Goal: Task Accomplishment & Management: Complete application form

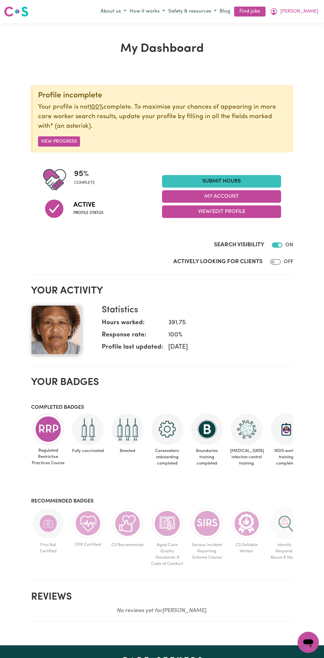
click at [251, 179] on link "Submit Hours" at bounding box center [221, 181] width 119 height 13
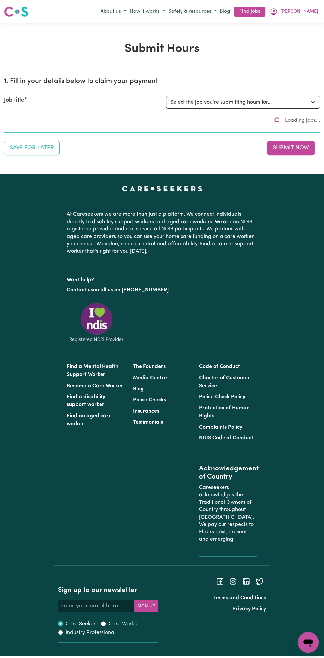
click at [226, 172] on div "Submit Hours 1. Fill in your details below to claim your payment Job title Sele…" at bounding box center [162, 98] width 324 height 151
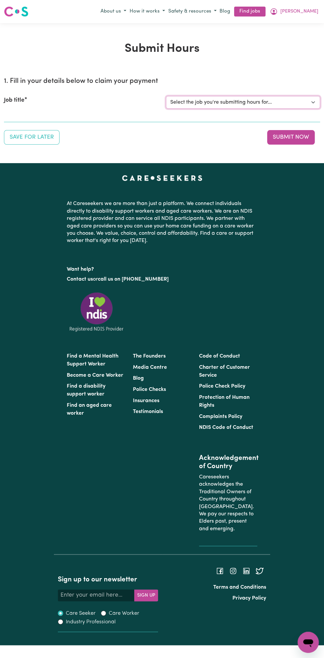
click at [251, 102] on select "Select the job you're submitting hours for... [Vartouhie ([PERSON_NAME]) [PERSO…" at bounding box center [243, 102] width 154 height 13
select select "13810"
click at [166, 96] on select "Select the job you're submitting hours for... [Vartouhie ([PERSON_NAME]) [PERSO…" at bounding box center [243, 102] width 154 height 13
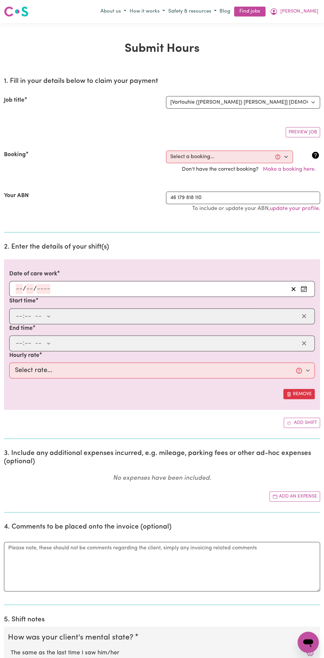
click at [19, 287] on input "number" at bounding box center [19, 289] width 7 height 10
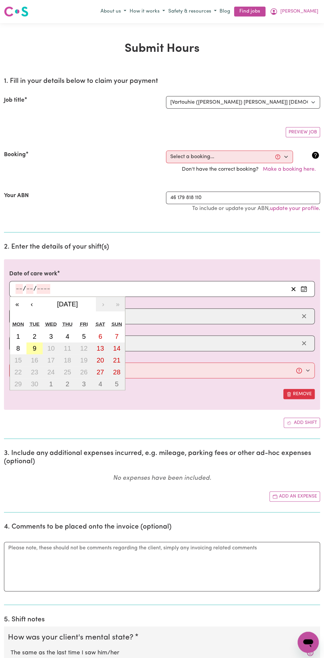
click at [34, 347] on abbr "9" at bounding box center [35, 348] width 4 height 7
type input "[DATE]"
type input "9"
type input "2025"
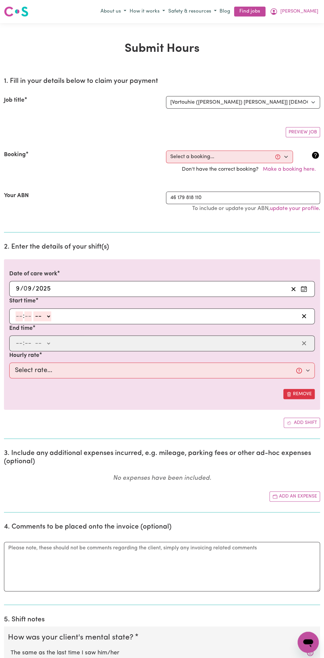
click at [29, 287] on input "9" at bounding box center [28, 289] width 8 height 10
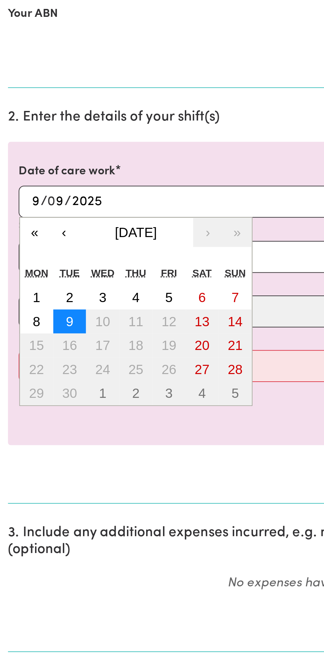
click at [39, 346] on button "9" at bounding box center [34, 349] width 17 height 12
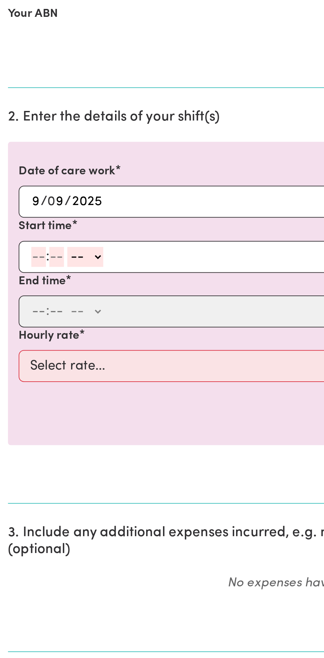
click at [17, 315] on input "number" at bounding box center [19, 317] width 7 height 10
type input "8"
type input "0"
click at [48, 313] on select "-- AM PM" at bounding box center [41, 317] width 18 height 10
select select "am"
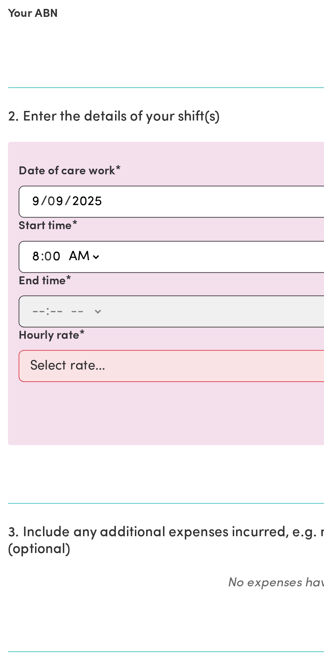
click at [32, 312] on select "-- AM PM" at bounding box center [41, 317] width 18 height 10
type input "08:00"
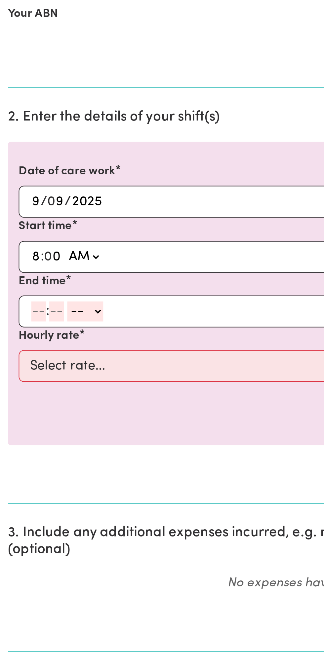
click at [21, 344] on input "number" at bounding box center [19, 344] width 7 height 10
type input "9"
type input "0"
click at [49, 343] on select "-- AM PM" at bounding box center [41, 344] width 18 height 10
select select "am"
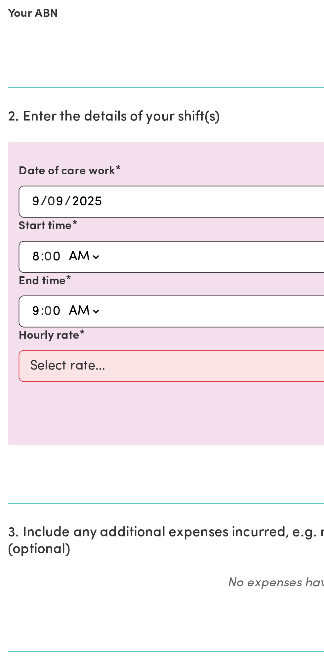
click at [32, 339] on select "-- AM PM" at bounding box center [41, 344] width 18 height 10
type input "09:00"
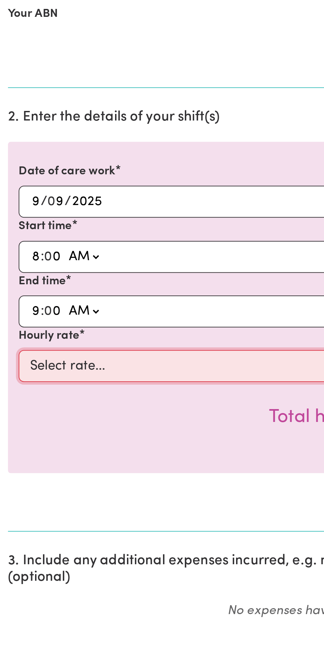
click at [95, 365] on select "Select rate... $49.00 (Weekday) $60.00 ([DATE])" at bounding box center [161, 371] width 305 height 16
select select "49-Weekday"
click at [9, 363] on select "Select rate... $49.00 (Weekday) $60.00 ([DATE])" at bounding box center [161, 371] width 305 height 16
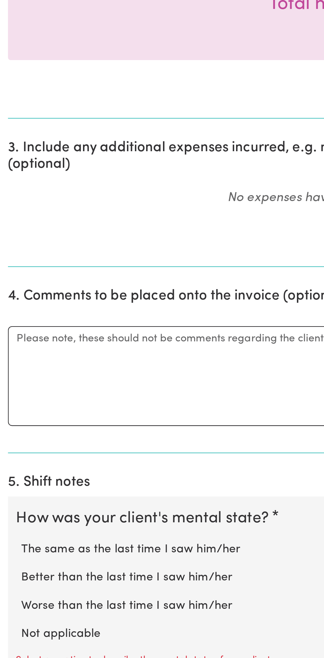
scroll to position [65, 0]
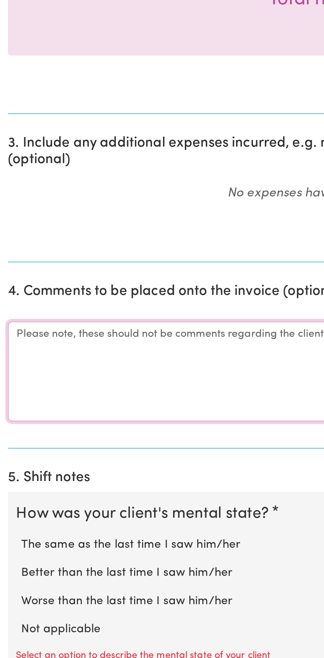
click at [33, 513] on textarea "Comments" at bounding box center [162, 516] width 316 height 50
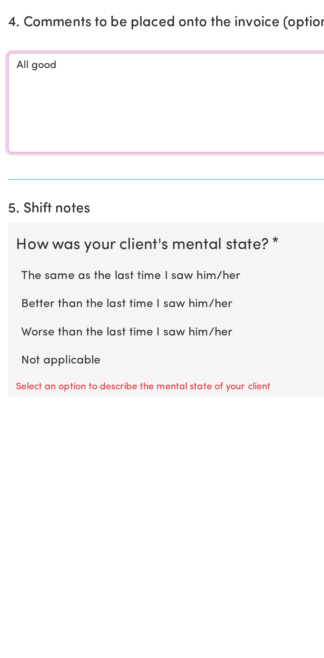
scroll to position [69, 0]
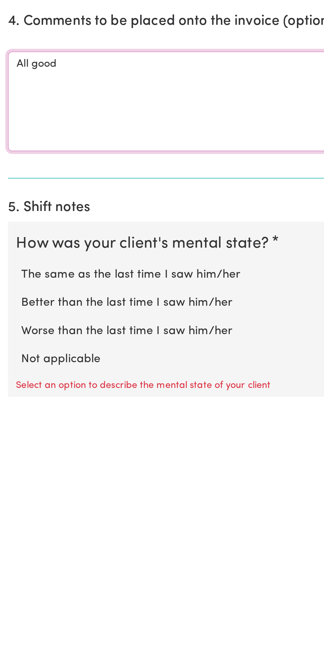
type textarea "All good"
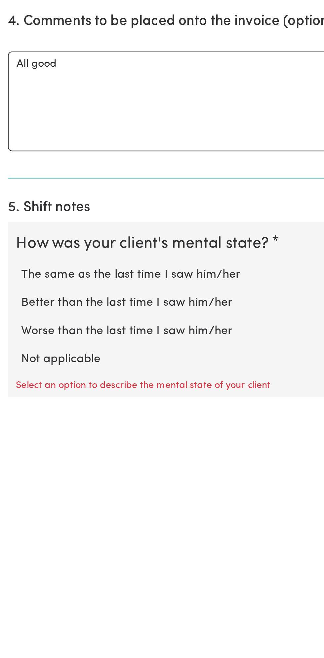
click at [41, 636] on label "Not applicable" at bounding box center [162, 640] width 303 height 9
click at [11, 636] on input "Not applicable" at bounding box center [10, 635] width 0 height 0
radio input "true"
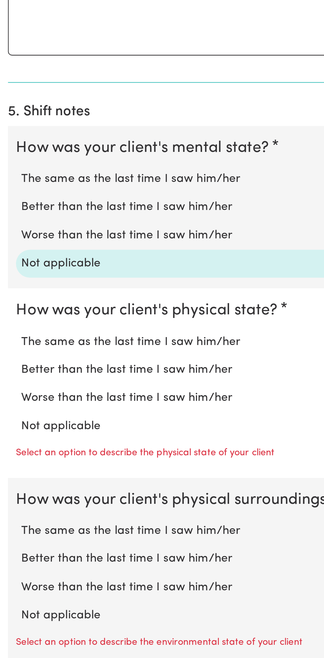
scroll to position [252, 0]
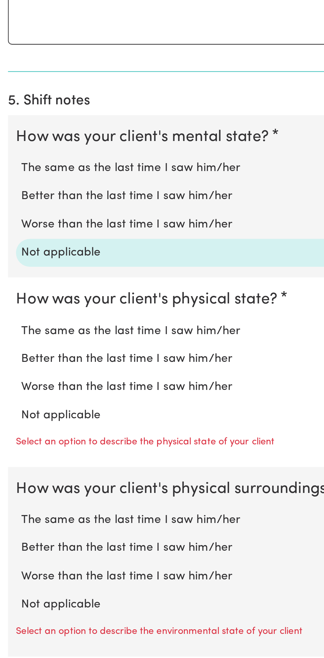
click at [39, 534] on label "Not applicable" at bounding box center [162, 538] width 303 height 9
click at [11, 534] on input "Not applicable" at bounding box center [10, 534] width 0 height 0
radio input "true"
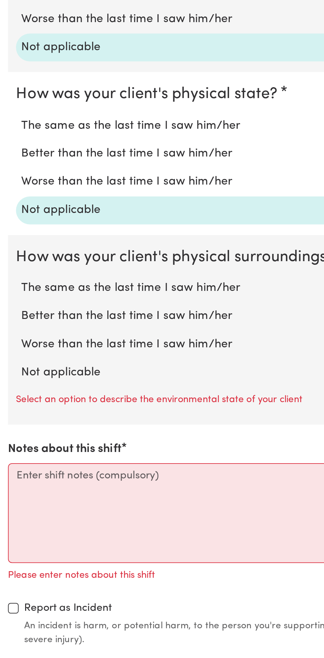
scroll to position [361, 0]
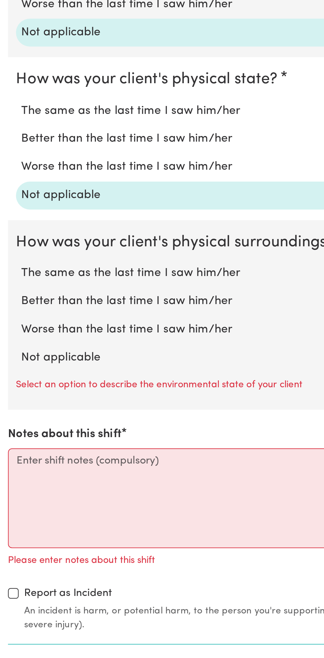
click at [48, 505] on label "Not applicable" at bounding box center [162, 509] width 303 height 9
click at [11, 505] on input "Not applicable" at bounding box center [10, 505] width 0 height 0
radio input "true"
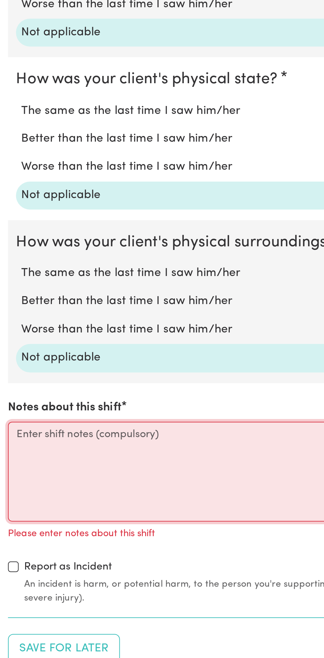
click at [47, 561] on textarea "Notes about this shift" at bounding box center [162, 566] width 316 height 50
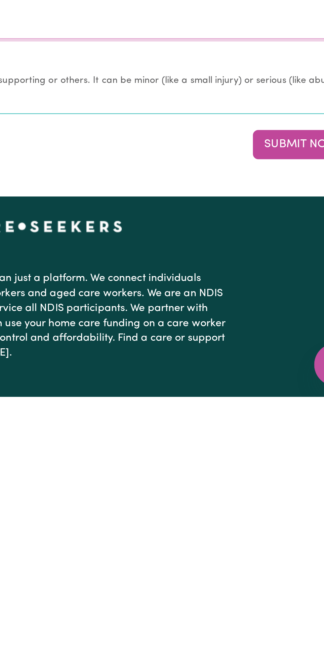
scroll to position [471, 0]
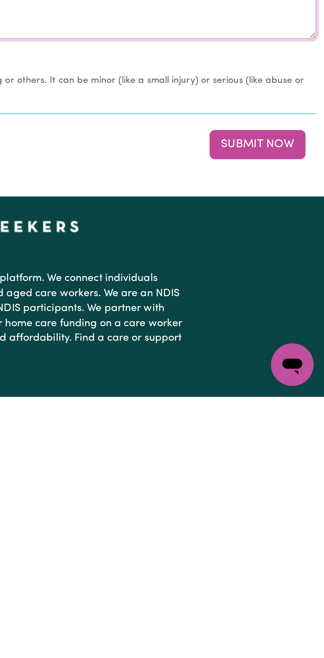
type textarea "All good nothing changes"
click at [298, 526] on button "Submit Now" at bounding box center [291, 533] width 48 height 15
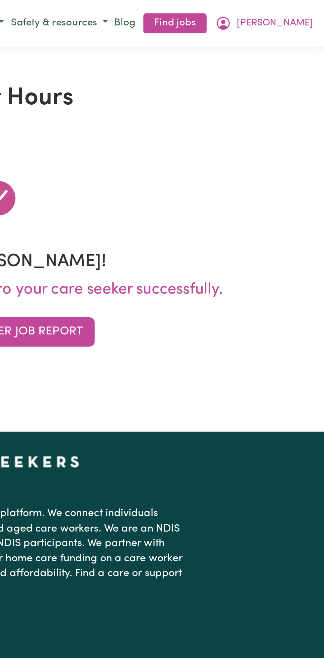
scroll to position [0, 0]
click at [310, 11] on span "[PERSON_NAME]" at bounding box center [299, 11] width 38 height 7
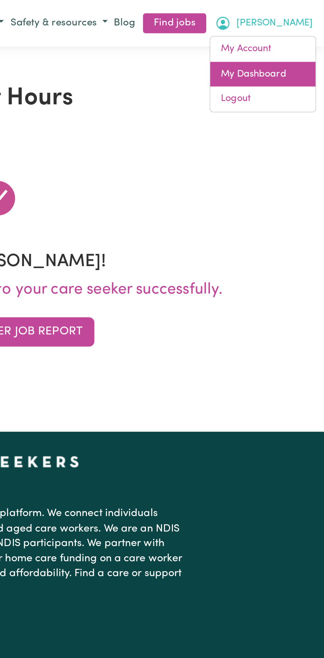
click at [299, 35] on link "My Dashboard" at bounding box center [293, 37] width 52 height 13
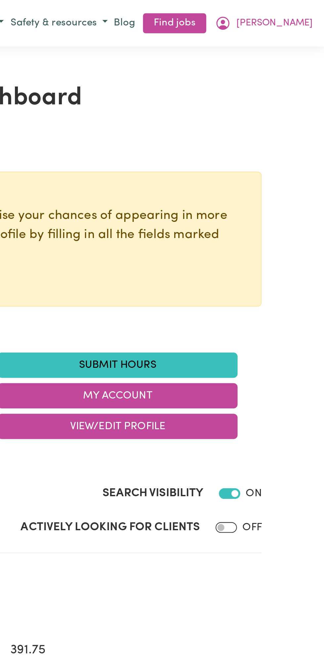
click at [231, 181] on link "Submit Hours" at bounding box center [221, 181] width 119 height 13
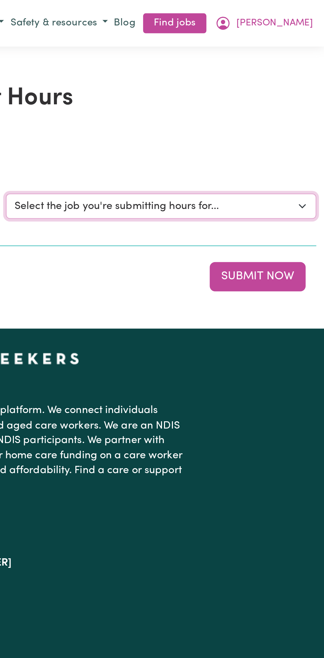
click at [315, 101] on select "Select the job you're submitting hours for... [Vartouhie ([PERSON_NAME]) [PERSO…" at bounding box center [243, 102] width 154 height 13
select select "13810"
click at [166, 96] on select "Select the job you're submitting hours for... [Vartouhie ([PERSON_NAME]) [PERSO…" at bounding box center [243, 102] width 154 height 13
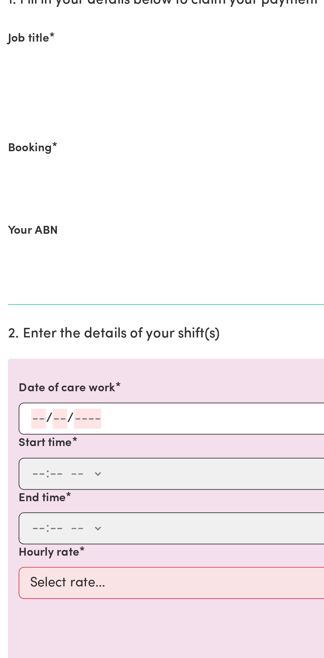
click at [20, 288] on input "number" at bounding box center [19, 289] width 7 height 10
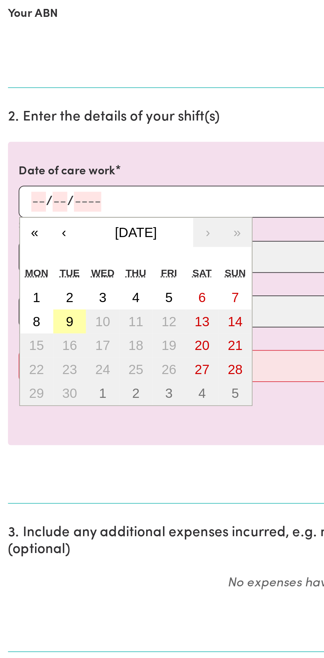
click at [42, 349] on button "9" at bounding box center [34, 349] width 17 height 12
type input "[DATE]"
type input "9"
type input "2025"
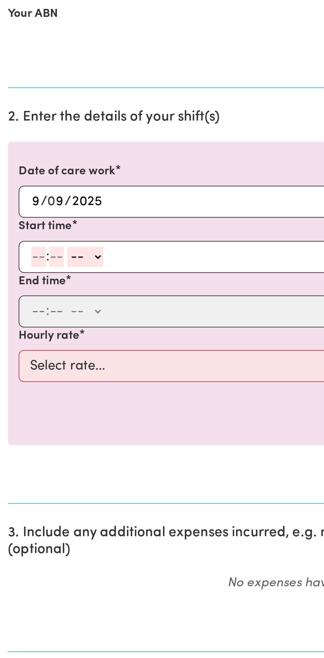
click at [27, 314] on input "number" at bounding box center [27, 317] width 7 height 10
type input "12"
click at [17, 318] on input "number" at bounding box center [19, 317] width 7 height 10
type input "12"
type input "0"
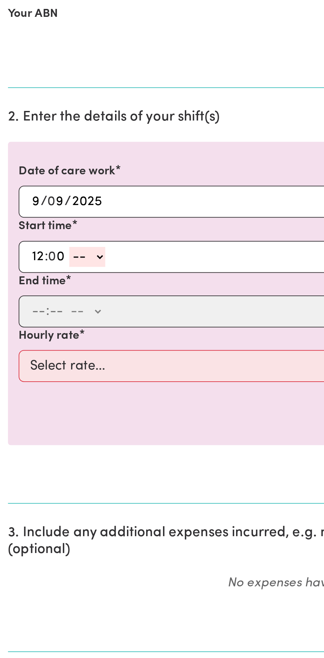
click at [51, 313] on select "-- AM PM" at bounding box center [43, 317] width 18 height 10
select select "pm"
click at [34, 312] on select "-- AM PM" at bounding box center [43, 317] width 18 height 10
type input "12:00"
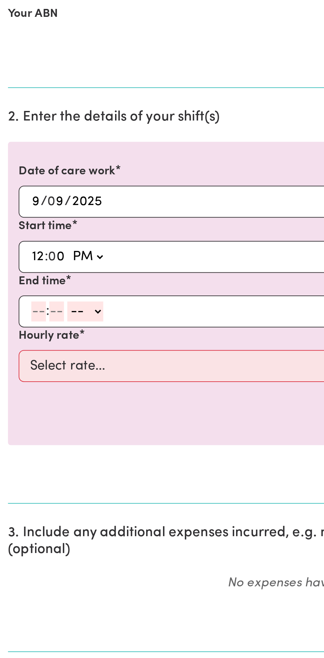
click at [19, 343] on input "number" at bounding box center [19, 344] width 7 height 10
type input "1"
click at [25, 340] on input "number" at bounding box center [24, 344] width 7 height 10
type input "0"
click at [48, 342] on select "-- AM PM" at bounding box center [41, 344] width 18 height 10
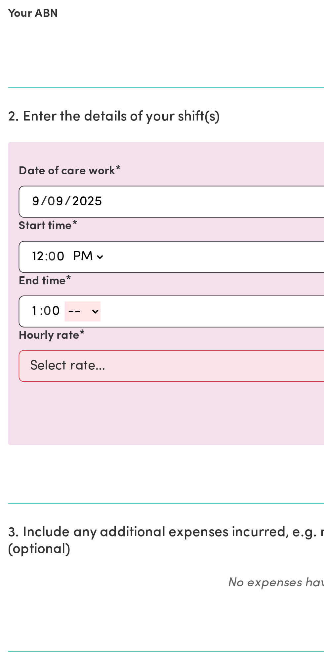
select select "pm"
click at [32, 339] on select "-- AM PM" at bounding box center [41, 344] width 18 height 10
type input "13:00"
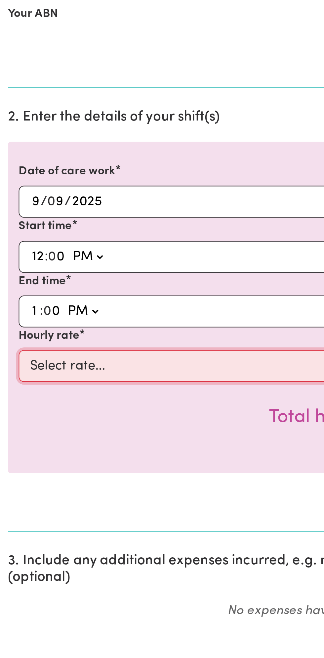
click at [70, 363] on select "Select rate... $49.00 (Weekday) $60.00 ([DATE])" at bounding box center [161, 371] width 305 height 16
select select "49-Weekday"
click at [9, 363] on select "Select rate... $49.00 (Weekday) $60.00 ([DATE])" at bounding box center [161, 371] width 305 height 16
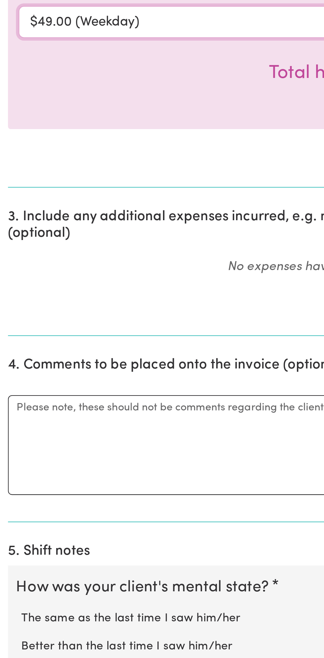
scroll to position [29, 0]
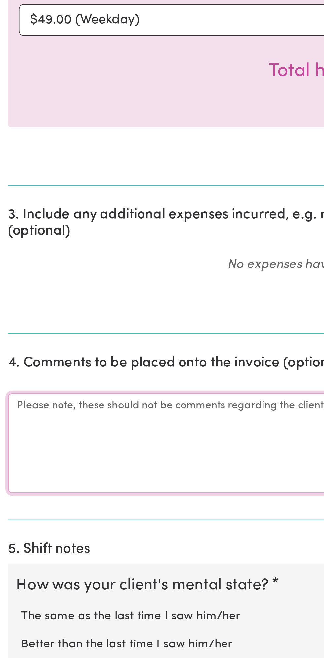
click at [45, 549] on textarea "Comments" at bounding box center [162, 552] width 316 height 50
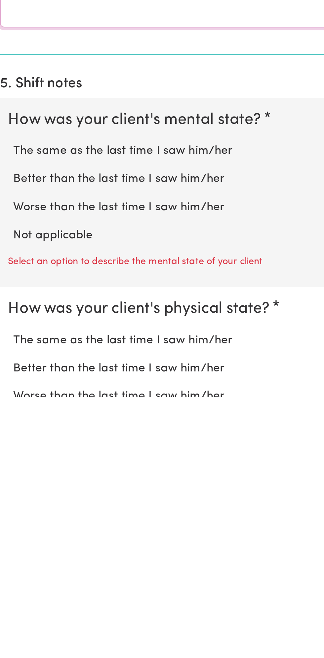
type textarea "All good"
click at [45, 574] on label "Not applicable" at bounding box center [162, 578] width 303 height 9
click at [11, 574] on input "Not applicable" at bounding box center [10, 574] width 0 height 0
radio input "true"
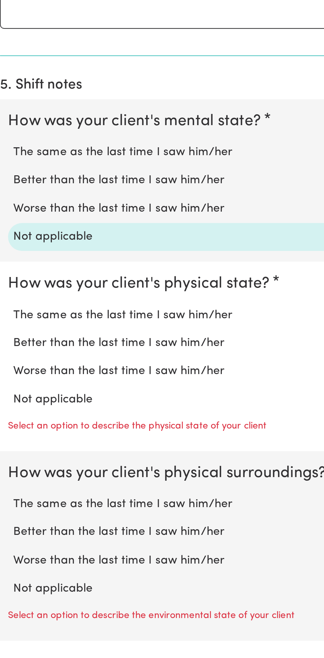
scroll to position [260, 0]
click at [42, 528] on label "Not applicable" at bounding box center [162, 530] width 303 height 9
click at [11, 526] on input "Not applicable" at bounding box center [10, 525] width 0 height 0
radio input "true"
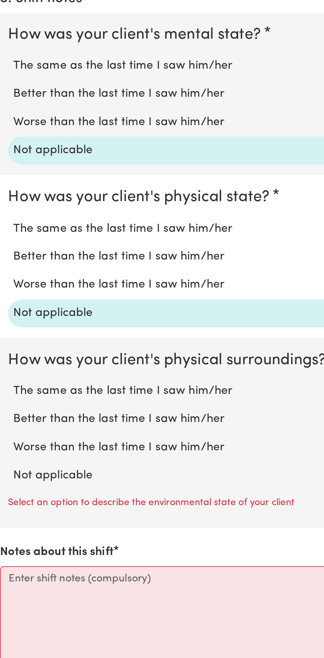
scroll to position [322, 0]
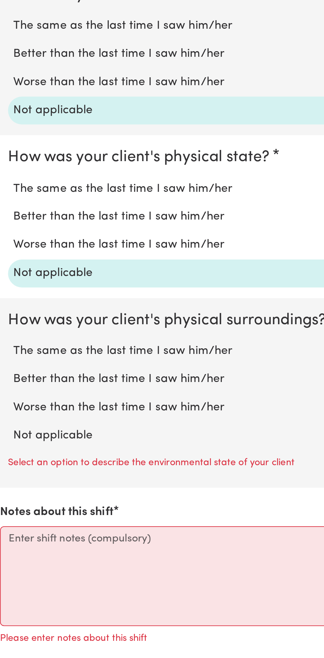
click at [49, 544] on label "Not applicable" at bounding box center [162, 548] width 303 height 9
click at [11, 544] on input "Not applicable" at bounding box center [10, 544] width 0 height 0
radio input "true"
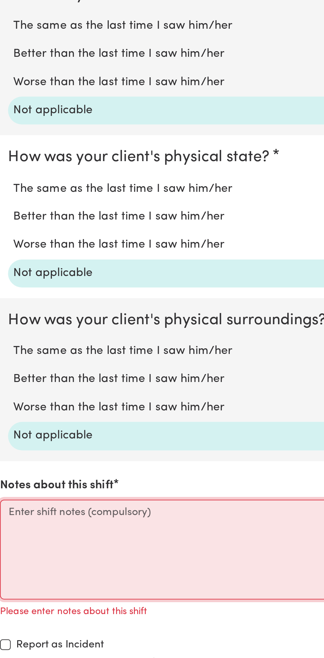
click at [84, 591] on textarea "Notes about this shift" at bounding box center [162, 605] width 316 height 50
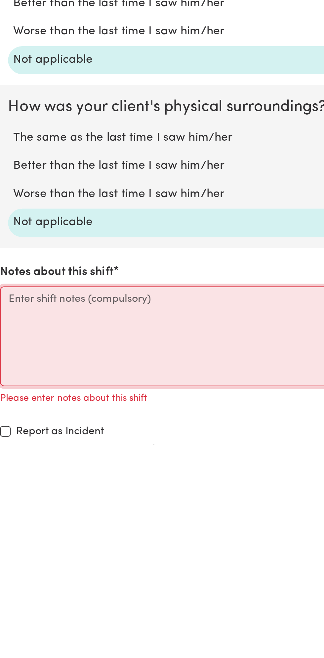
scroll to position [363, 0]
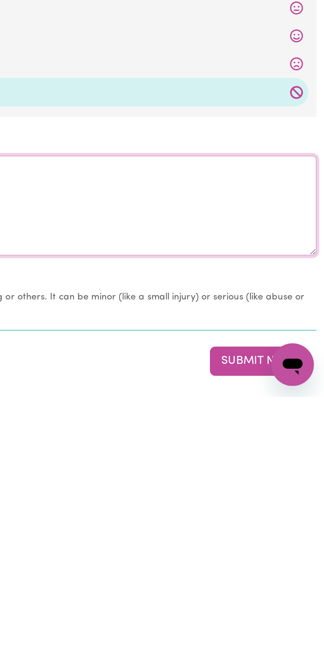
type textarea "Nothing changes all good"
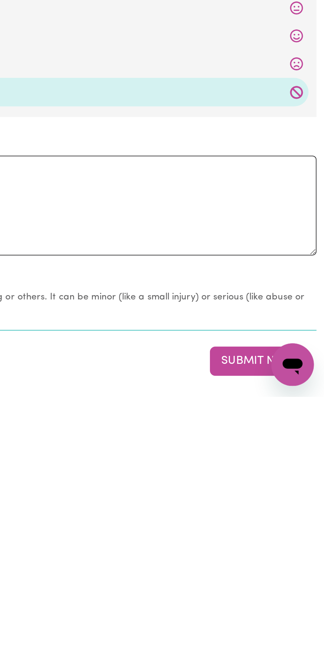
click at [289, 637] on button "Submit Now" at bounding box center [291, 641] width 48 height 15
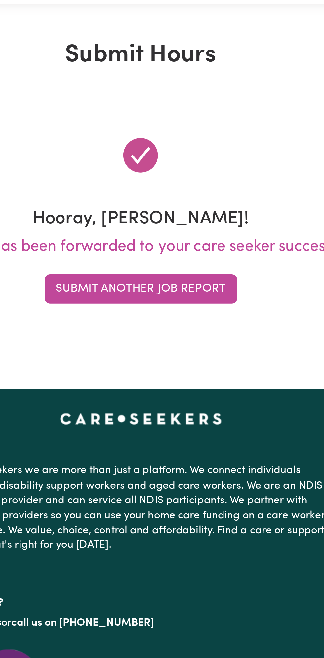
scroll to position [0, 0]
